Goal: Task Accomplishment & Management: Manage account settings

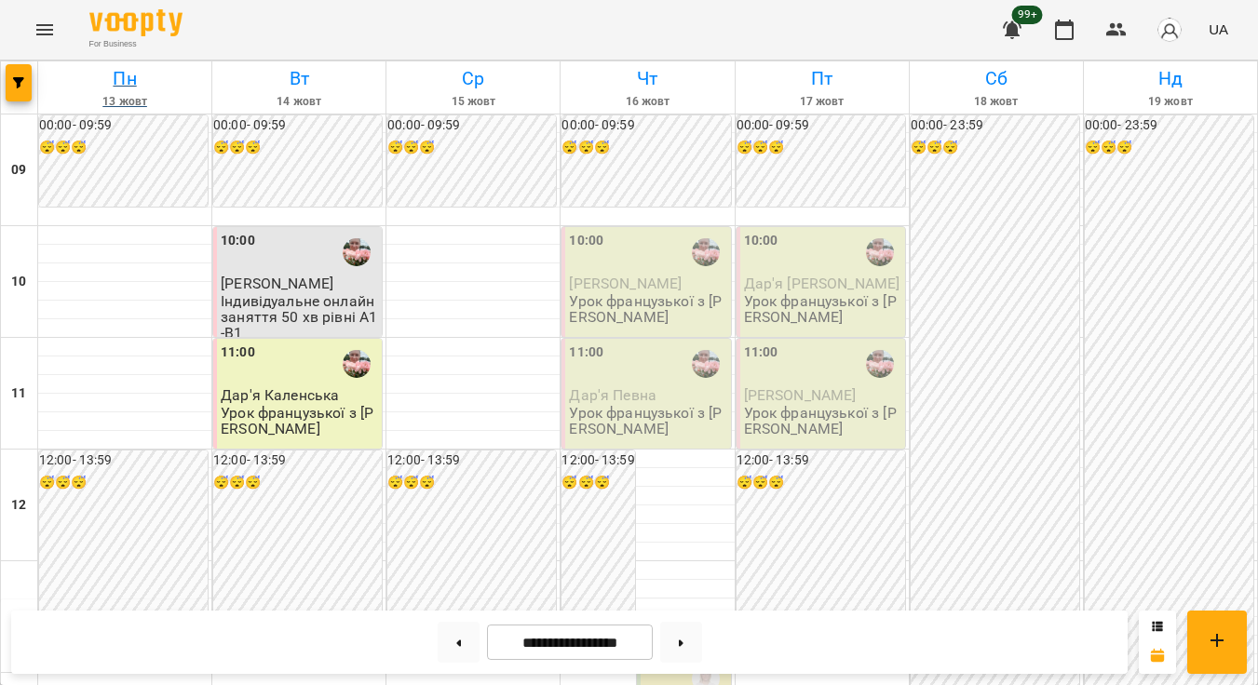
click at [38, 79] on link "Пн 13 жовт" at bounding box center [124, 87] width 173 height 52
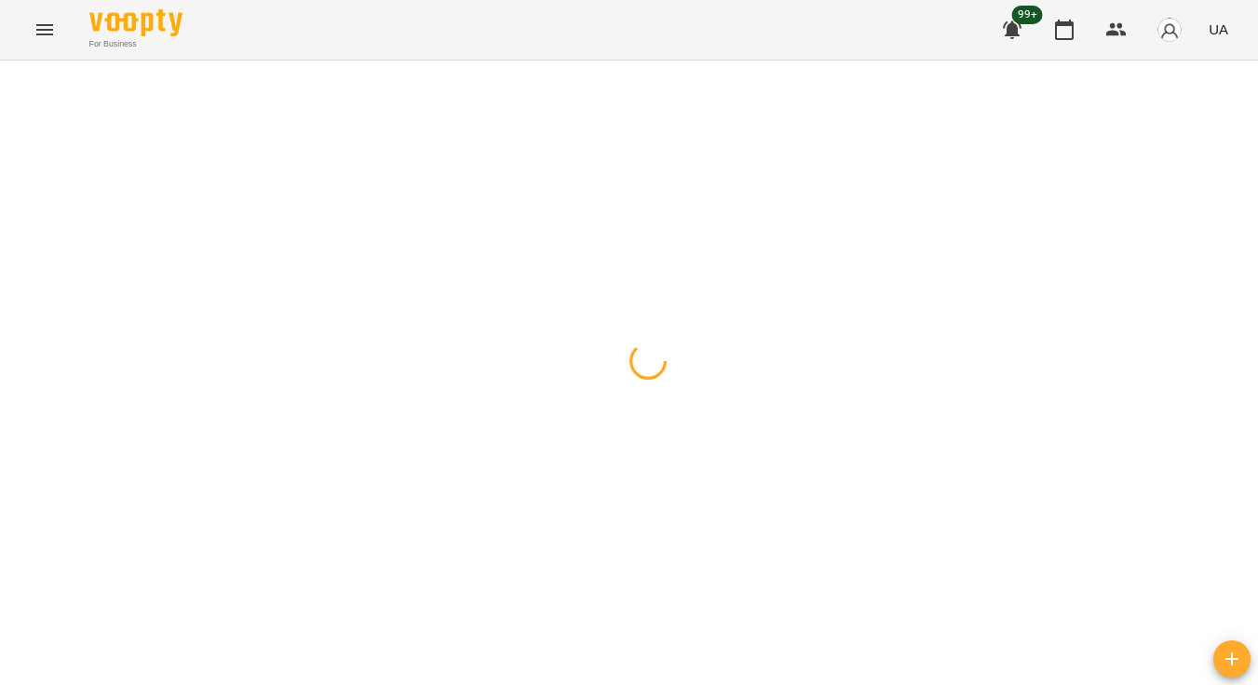
click at [13, 78] on icon "button" at bounding box center [18, 82] width 11 height 11
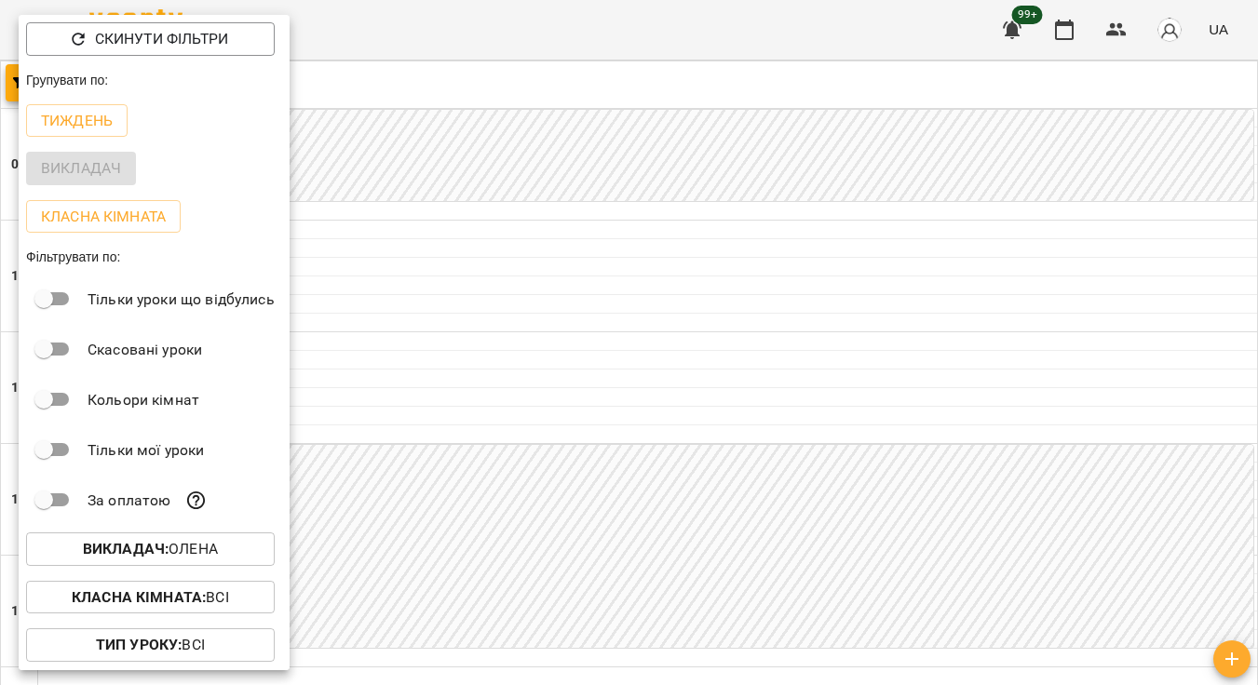
click at [206, 556] on p "Викладач : Олена" at bounding box center [150, 549] width 135 height 22
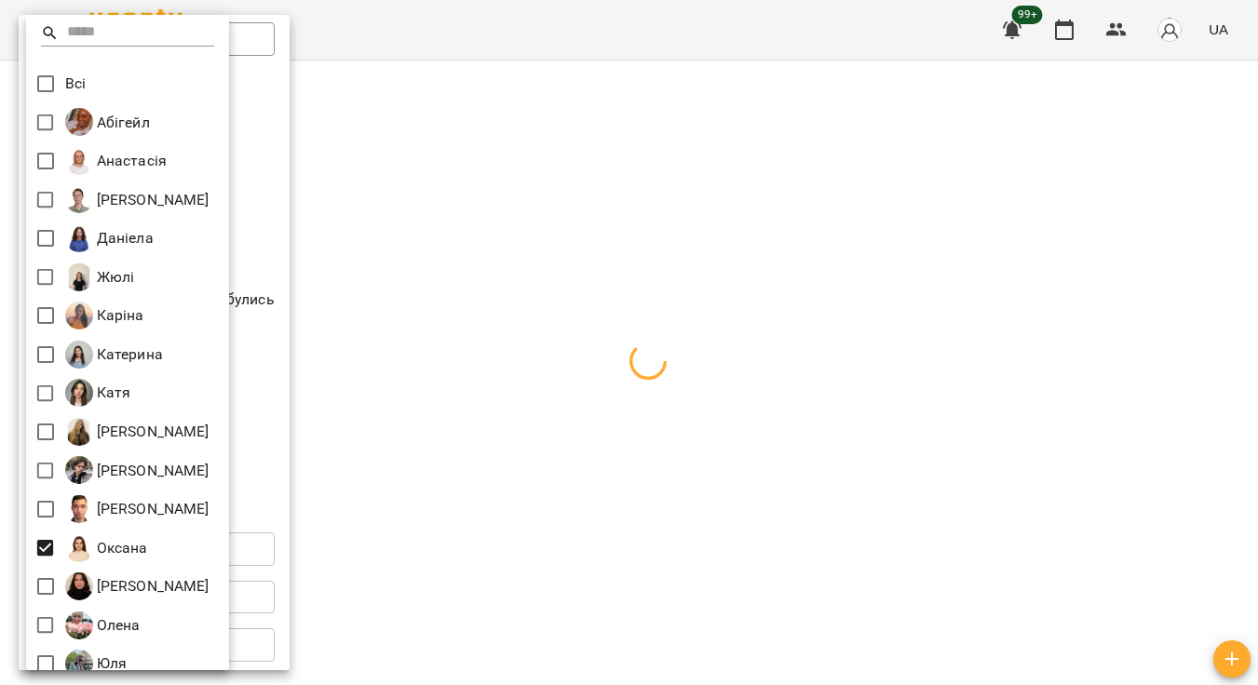
click at [763, 413] on div at bounding box center [629, 342] width 1258 height 685
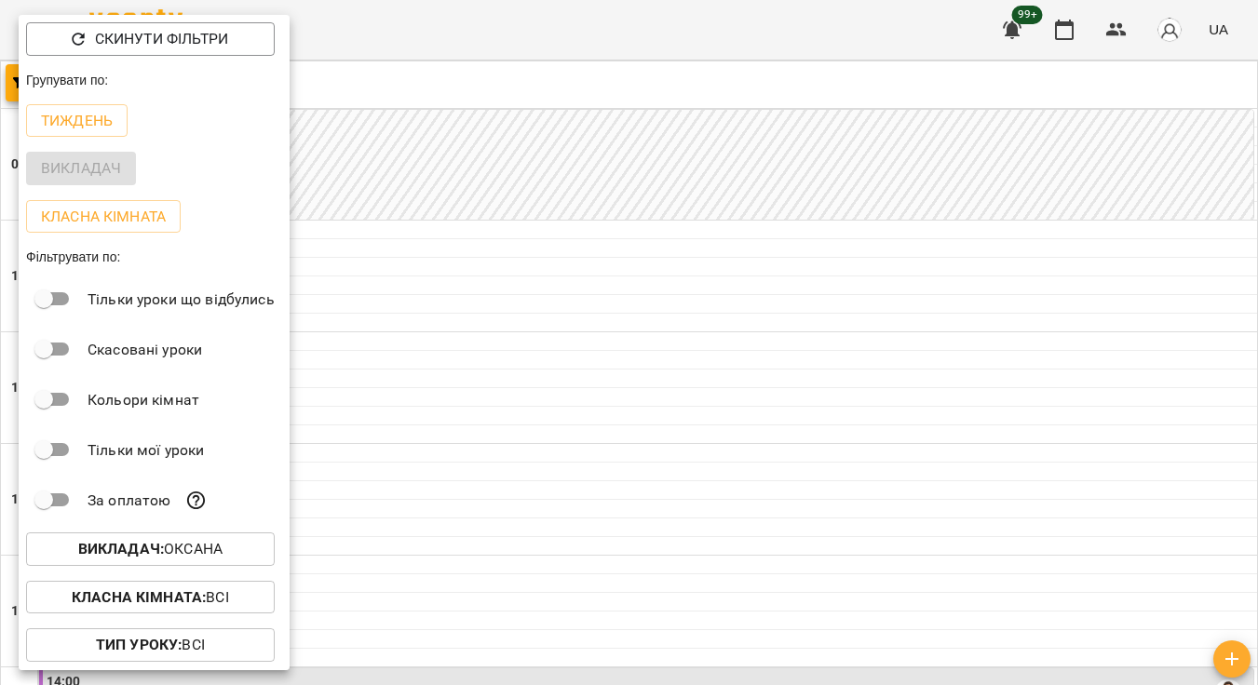
click at [763, 413] on div at bounding box center [629, 342] width 1258 height 685
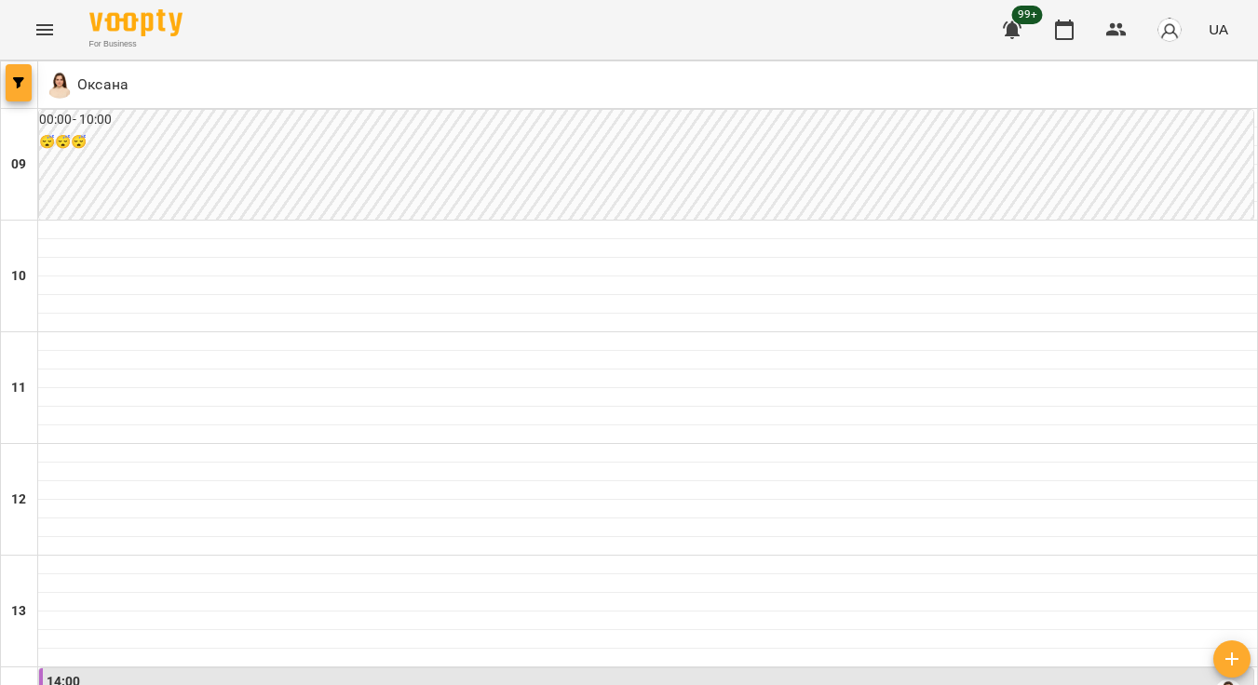
click at [21, 86] on icon "button" at bounding box center [18, 82] width 11 height 11
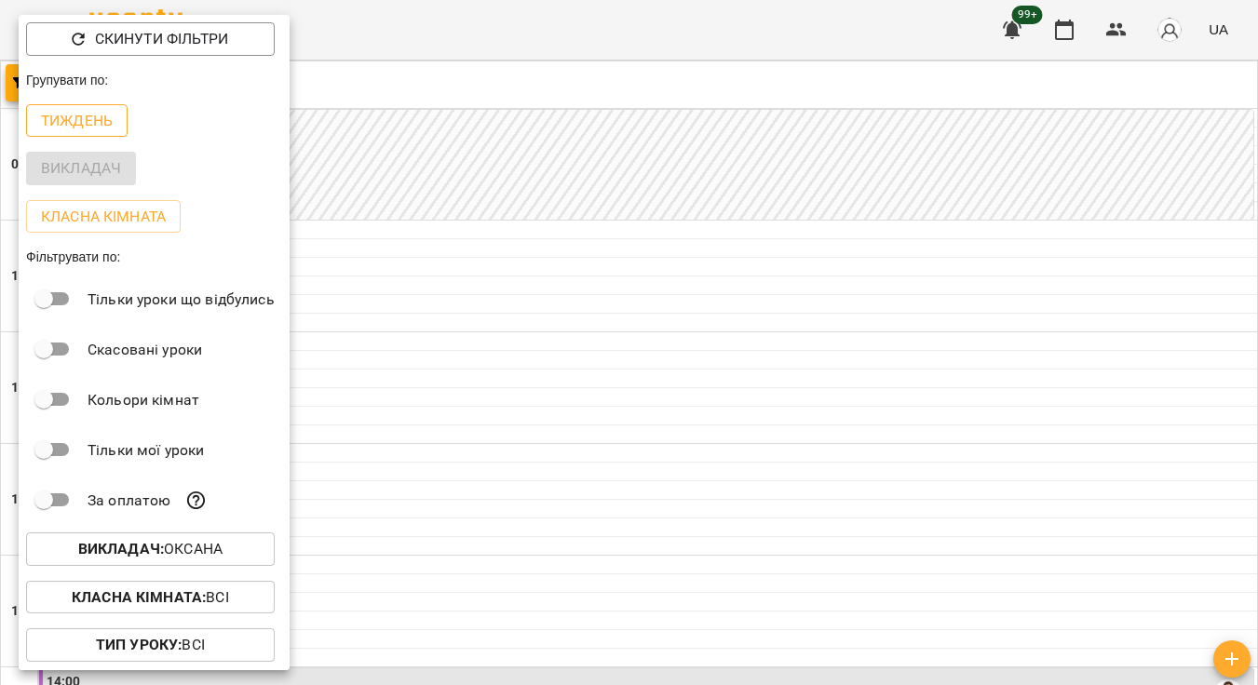
click at [112, 124] on p "Тиждень" at bounding box center [77, 121] width 72 height 22
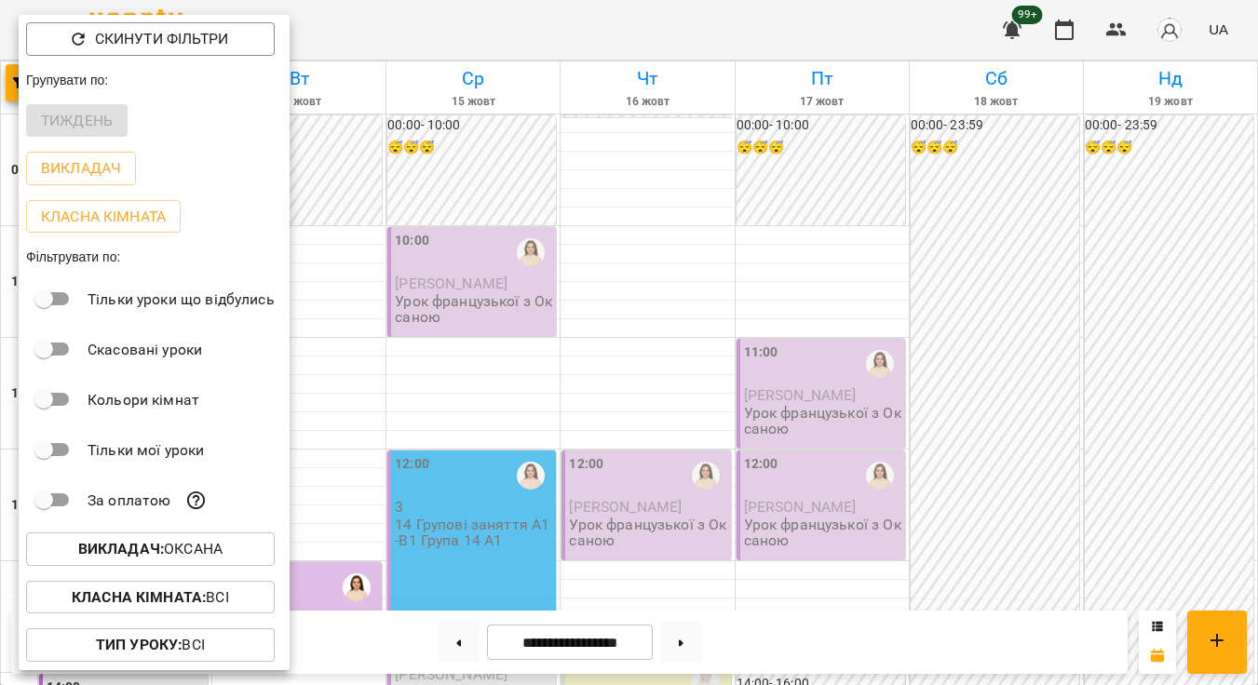
click at [820, 189] on div at bounding box center [629, 342] width 1258 height 685
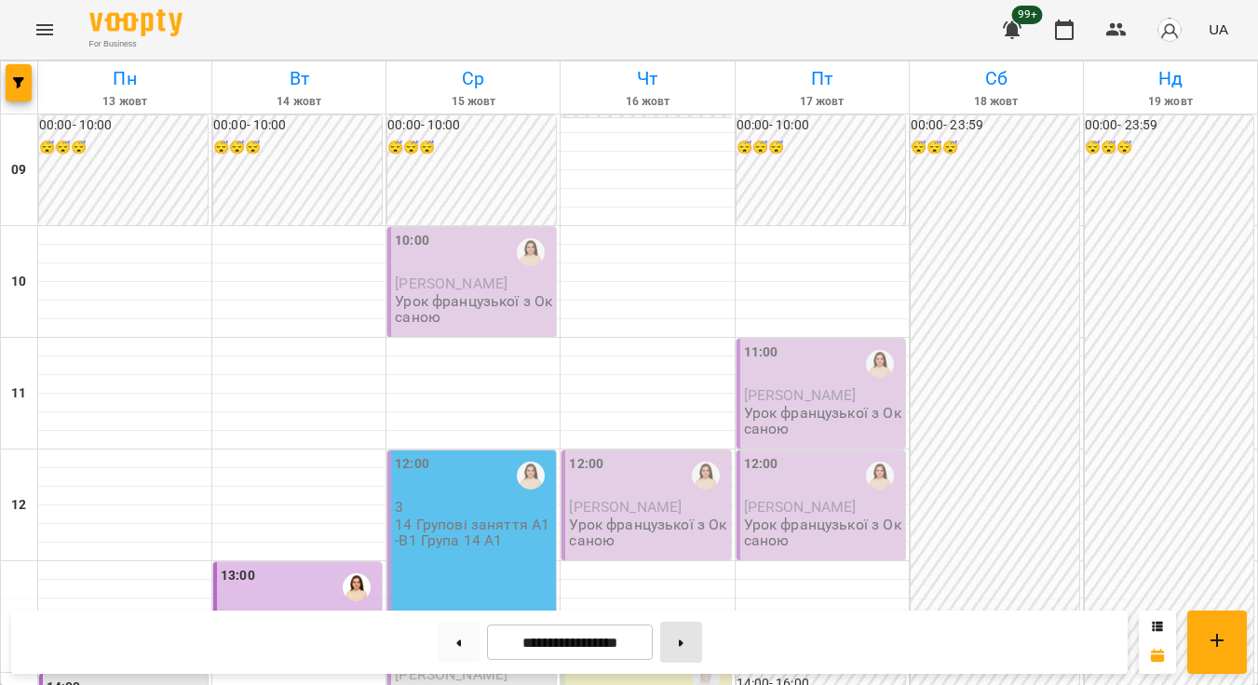
click at [697, 650] on button at bounding box center [681, 642] width 42 height 41
type input "**********"
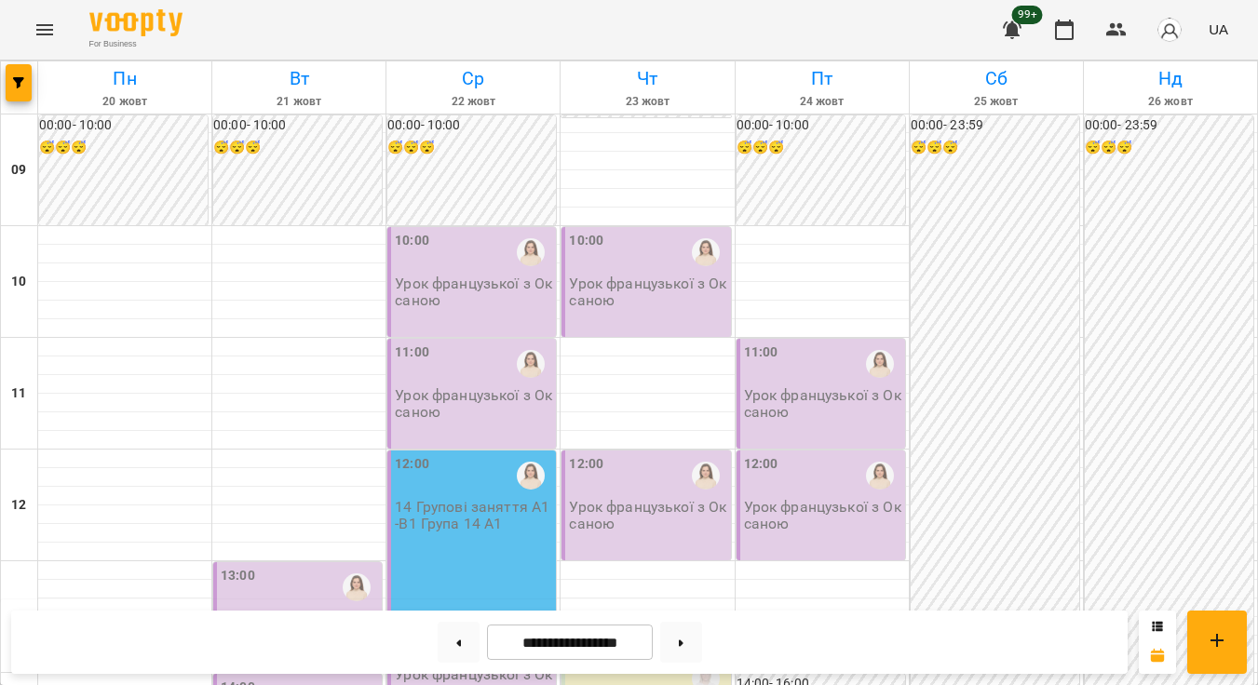
scroll to position [365, 0]
click at [25, 74] on button "button" at bounding box center [19, 82] width 26 height 37
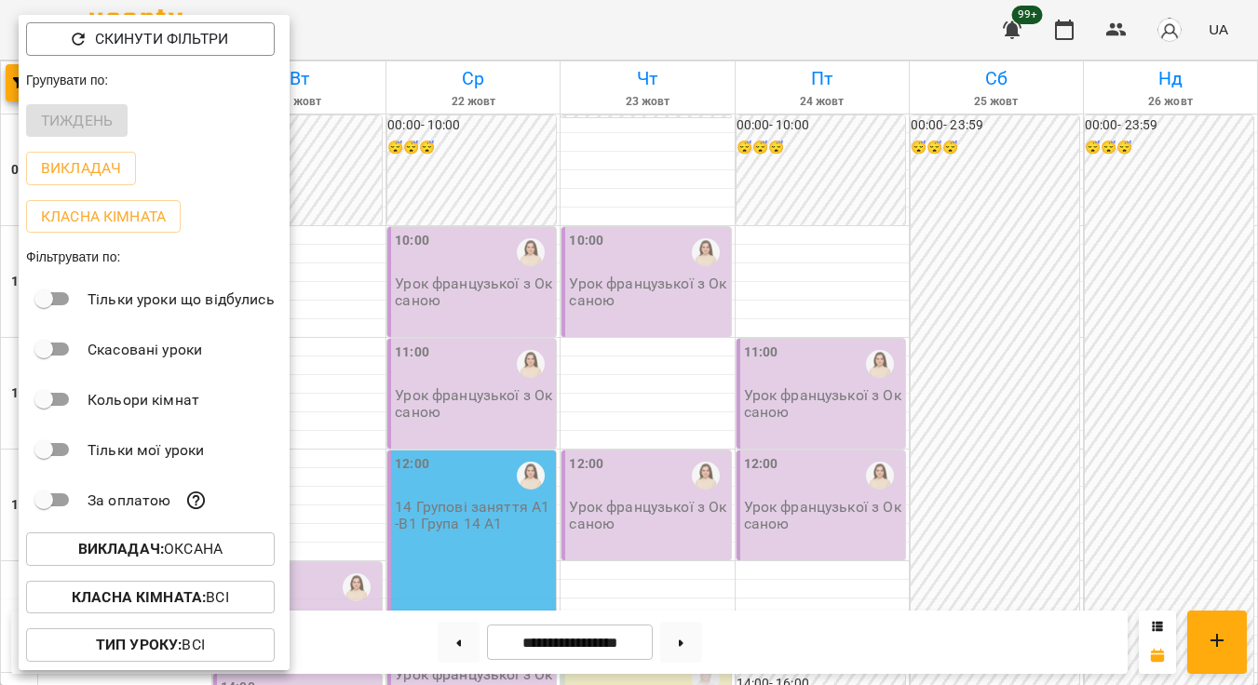
click at [140, 544] on b "Викладач :" at bounding box center [121, 549] width 86 height 18
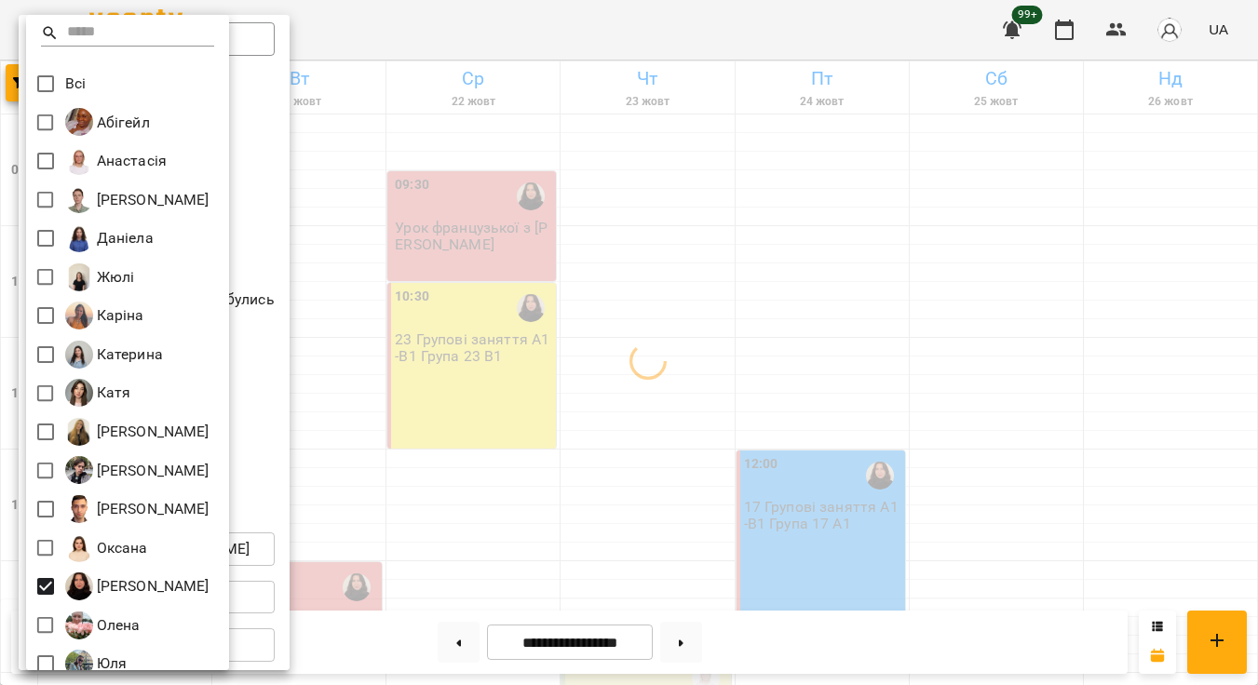
click at [612, 400] on div at bounding box center [629, 342] width 1258 height 685
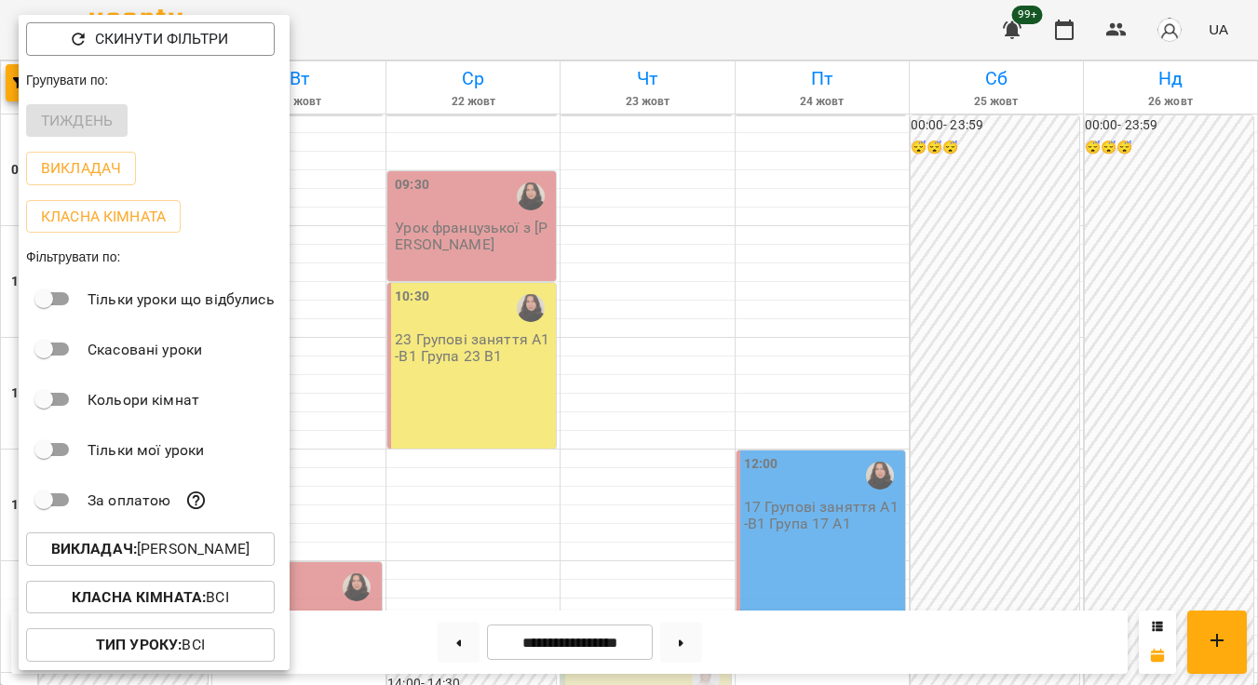
click at [697, 474] on div at bounding box center [629, 342] width 1258 height 685
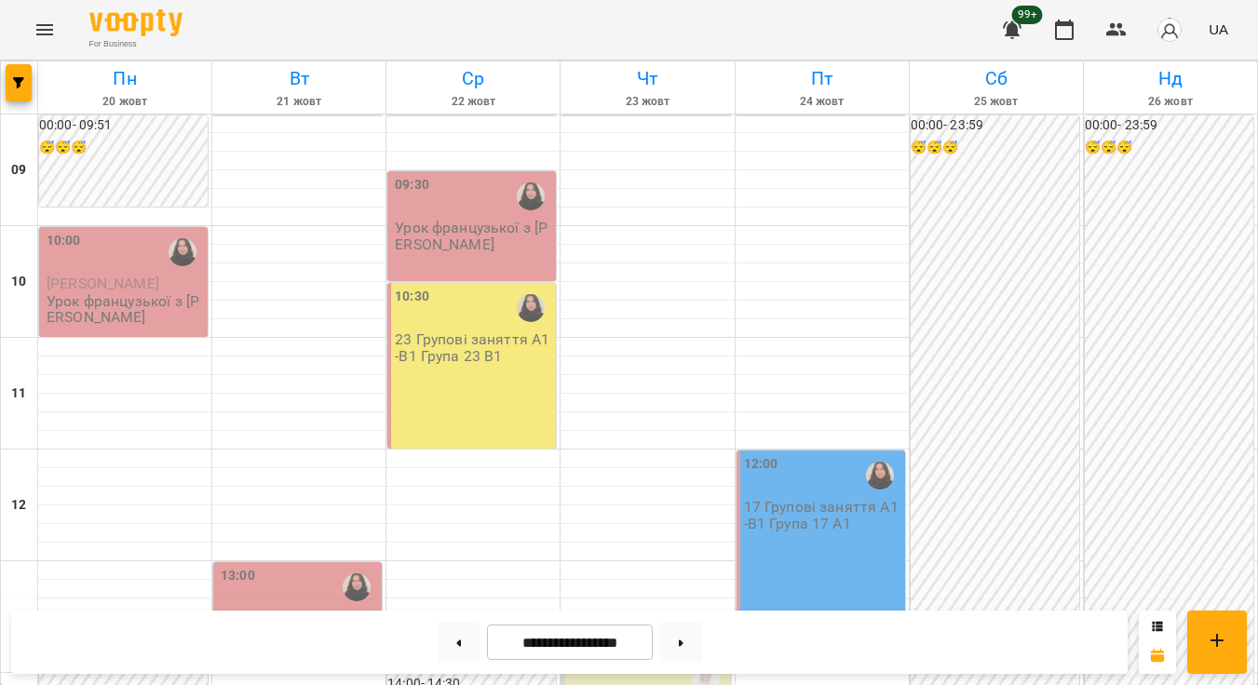
scroll to position [413, 0]
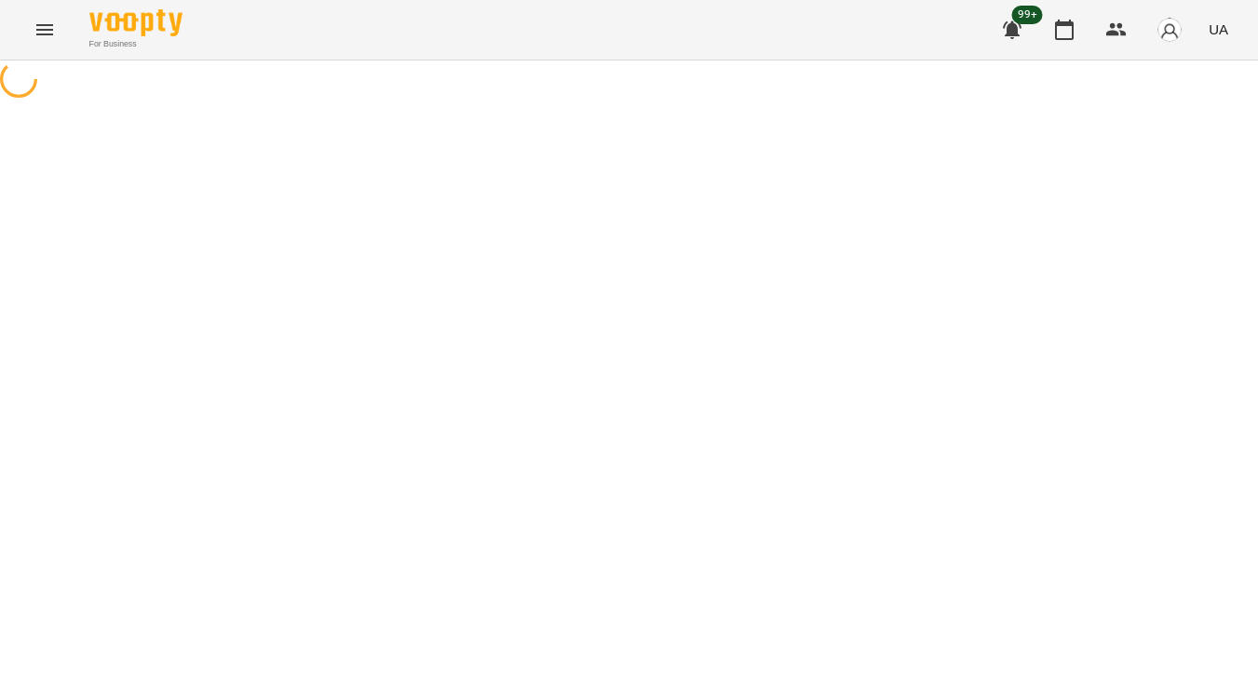
select select "**********"
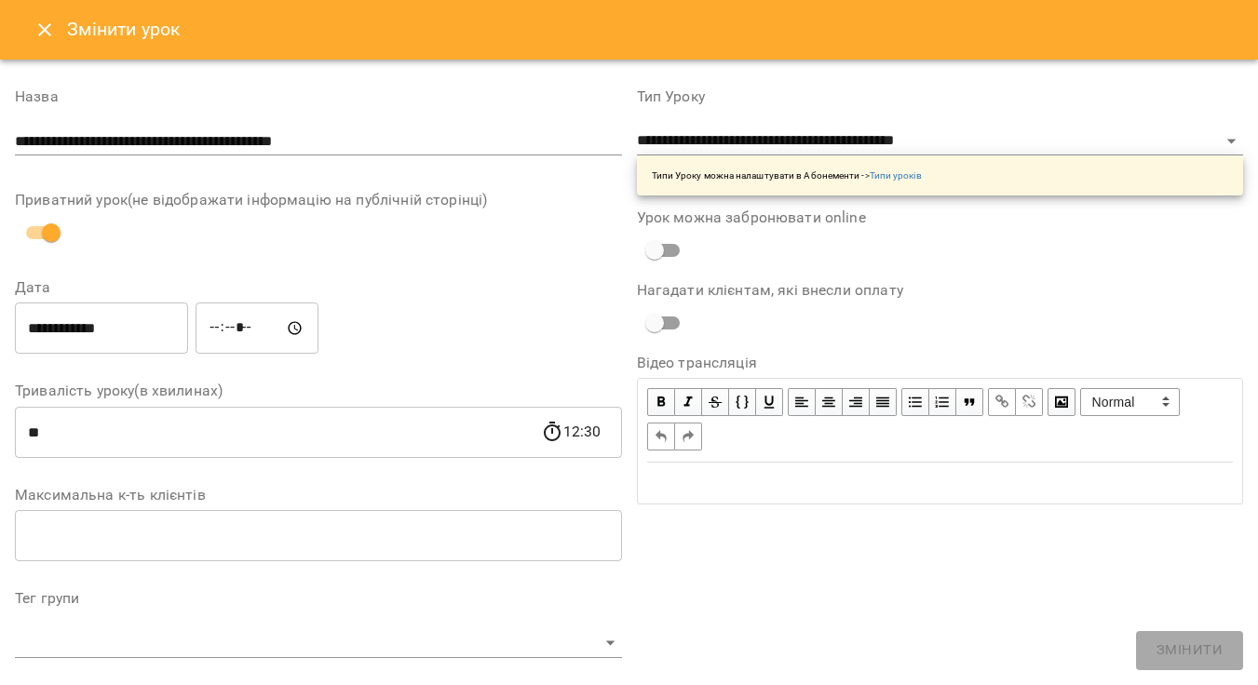
click at [49, 31] on icon "Close" at bounding box center [45, 30] width 22 height 22
select select "**********"
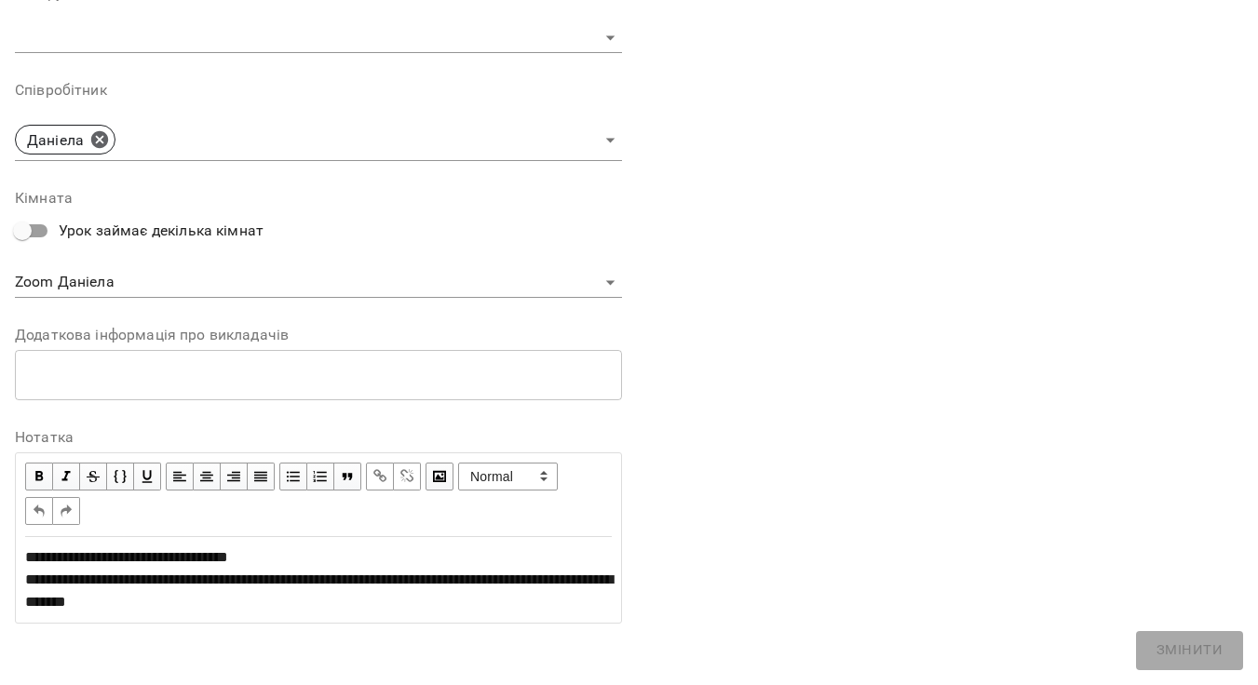
scroll to position [604, 0]
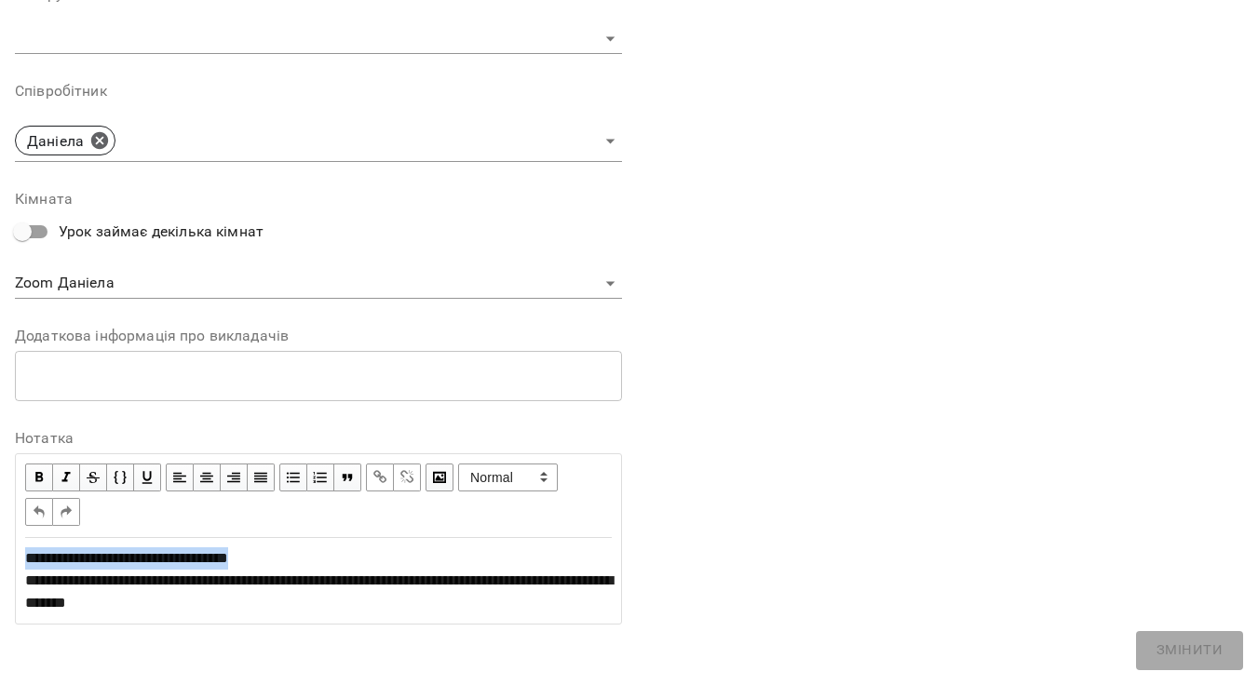
drag, startPoint x: 305, startPoint y: 555, endPoint x: 26, endPoint y: 552, distance: 278.5
click at [26, 552] on div "**********" at bounding box center [318, 581] width 587 height 67
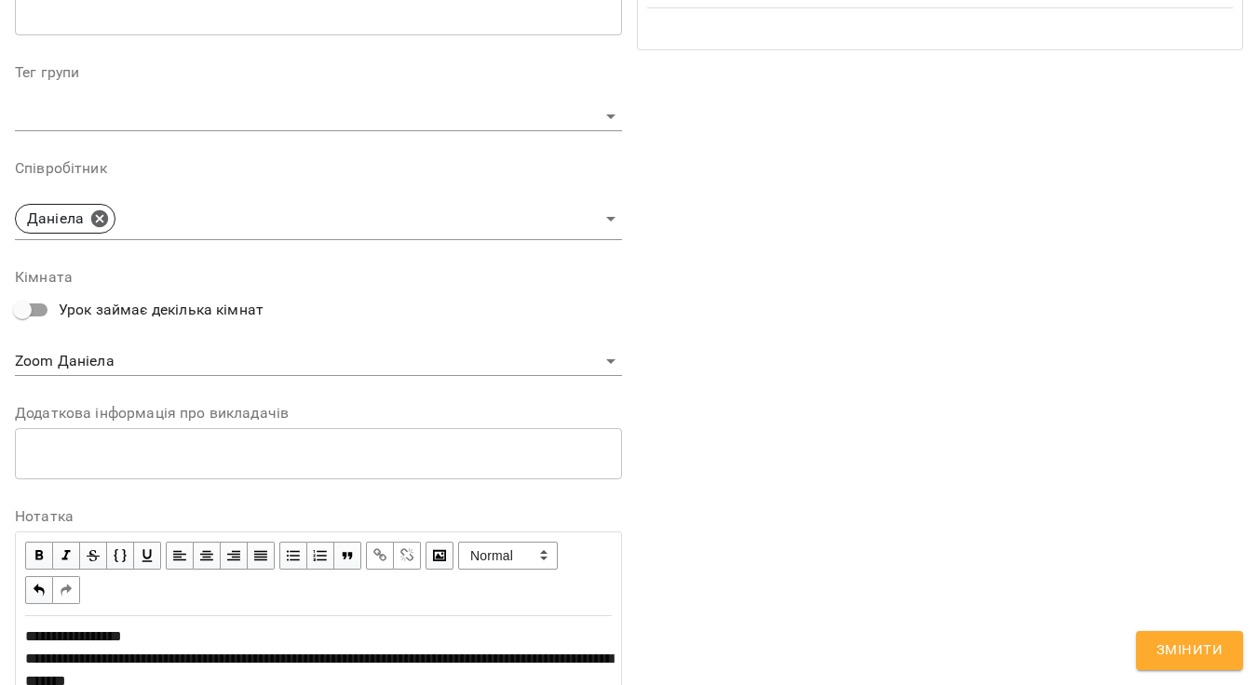
click at [1213, 648] on span "Змінити" at bounding box center [1190, 651] width 66 height 24
